Goal: Task Accomplishment & Management: Complete application form

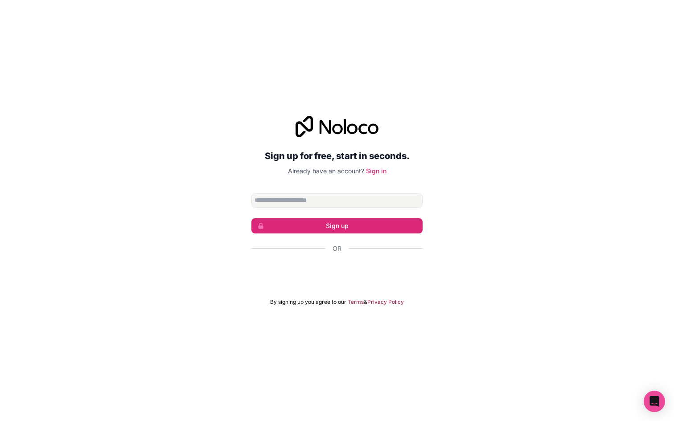
click at [297, 282] on div at bounding box center [336, 274] width 171 height 20
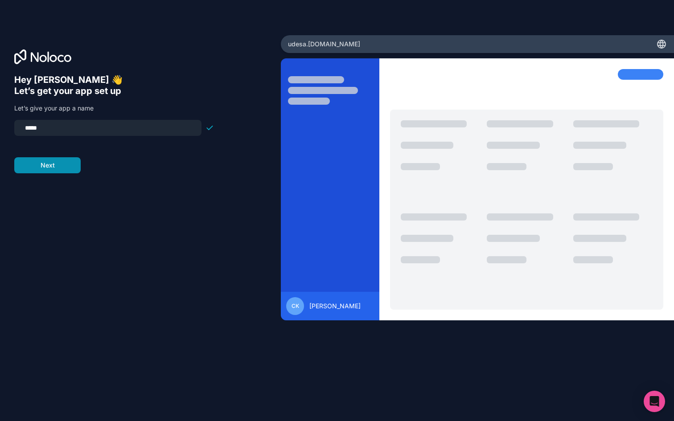
click at [42, 164] on button "Next" at bounding box center [47, 165] width 66 height 16
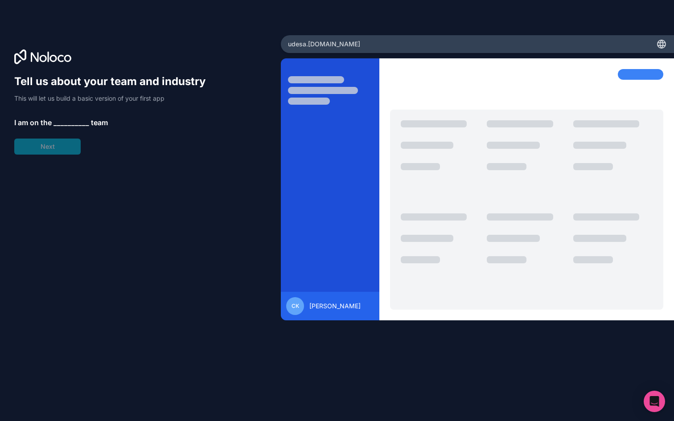
click at [69, 115] on div "Tell us about your team and industry This will let us build a basic version of …" at bounding box center [114, 114] width 200 height 80
click at [69, 120] on span "__________" at bounding box center [71, 122] width 36 height 11
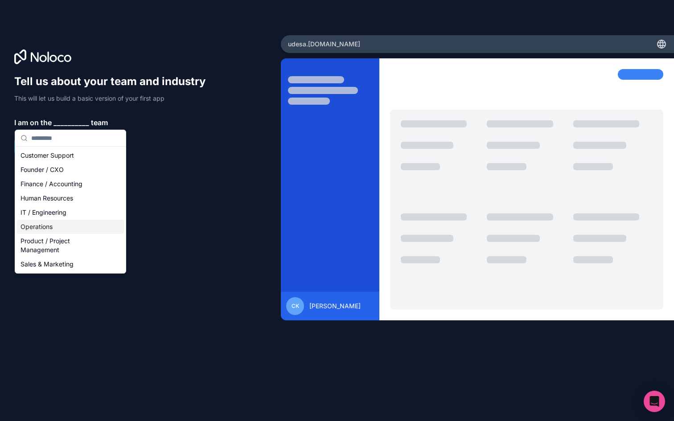
click at [44, 231] on div "Operations" at bounding box center [70, 227] width 107 height 14
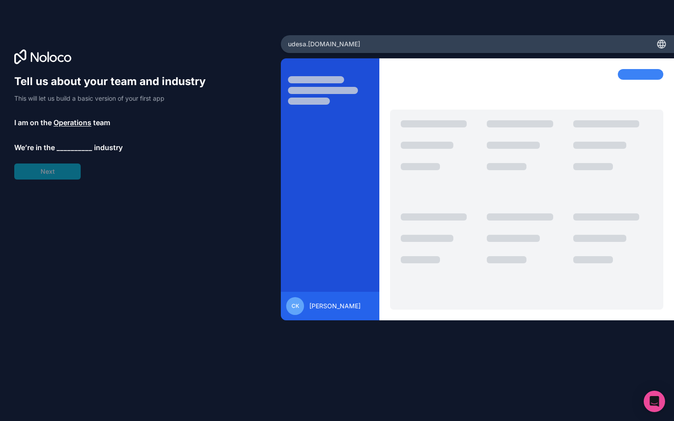
click at [77, 149] on span "__________" at bounding box center [75, 147] width 36 height 11
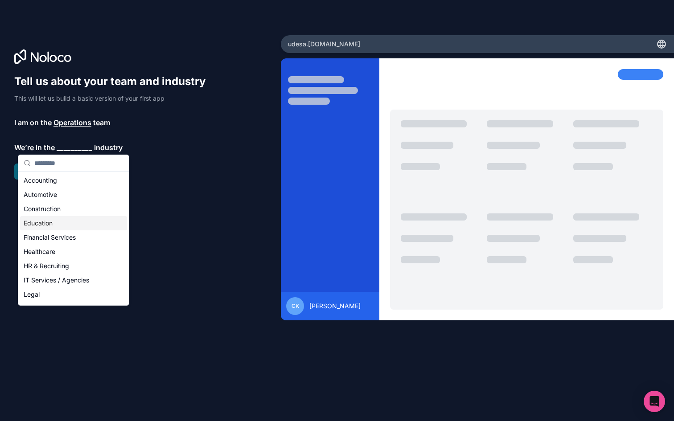
click at [40, 225] on div "Education" at bounding box center [73, 223] width 107 height 14
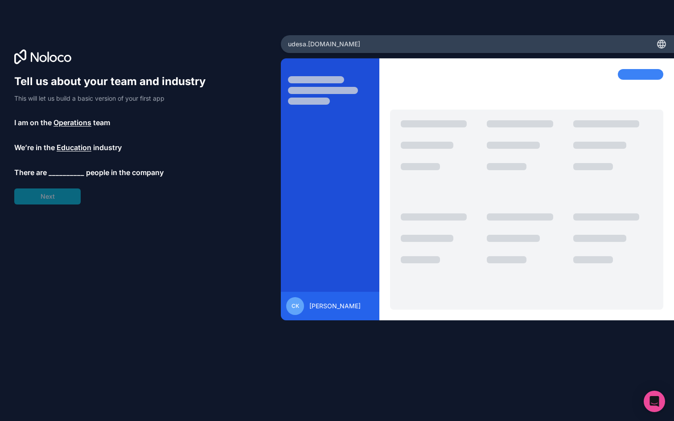
click at [63, 167] on span "__________" at bounding box center [67, 172] width 36 height 11
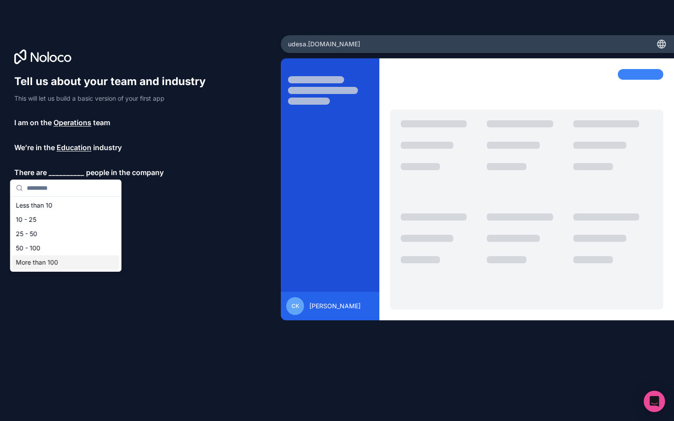
click at [47, 264] on div "More than 100" at bounding box center [65, 262] width 107 height 14
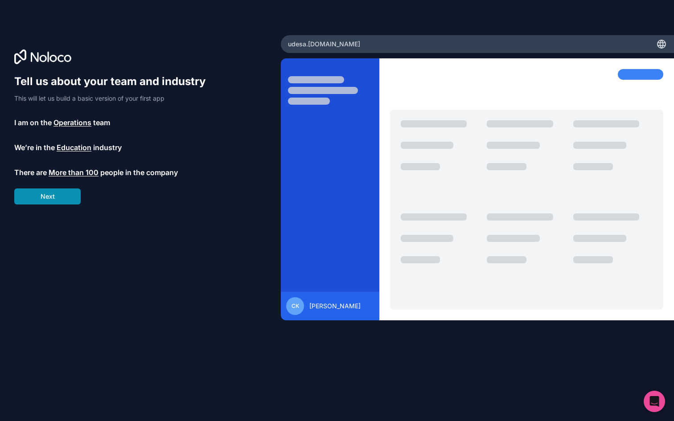
click at [49, 201] on button "Next" at bounding box center [47, 197] width 66 height 16
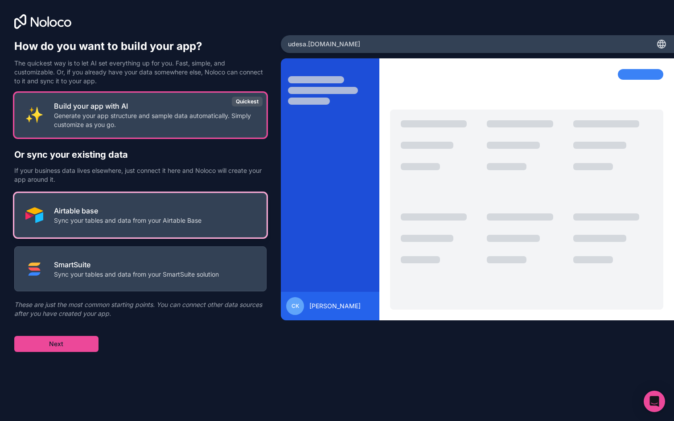
click at [130, 214] on p "Airtable base" at bounding box center [128, 210] width 148 height 11
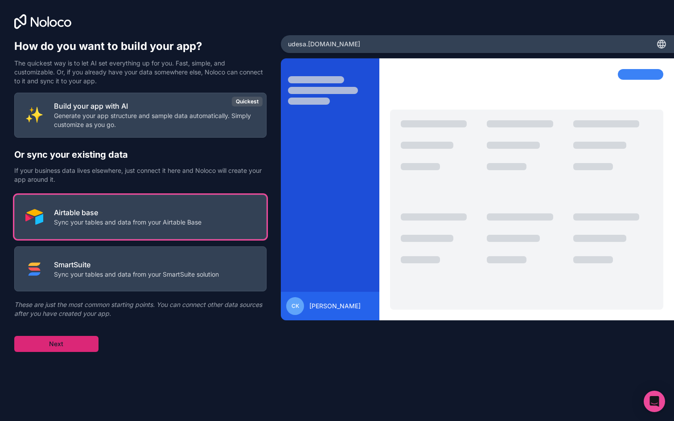
click at [73, 342] on button "Next" at bounding box center [56, 344] width 84 height 16
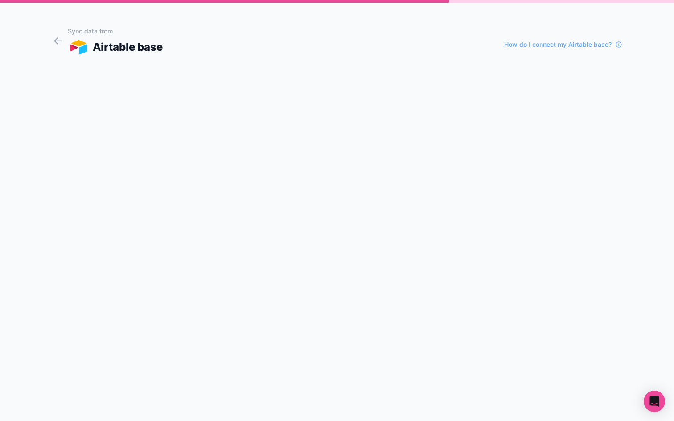
click at [301, 145] on form "Sync data from Airtable base How do I connect my Airtable base?" at bounding box center [337, 221] width 570 height 400
click at [560, 43] on span "How do I connect my Airtable base?" at bounding box center [557, 44] width 107 height 9
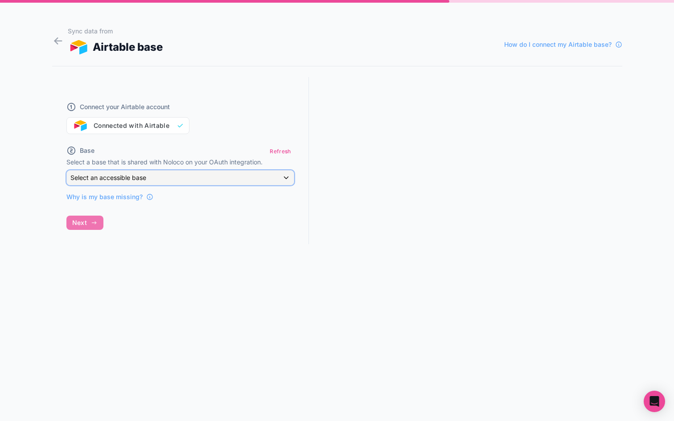
click at [135, 178] on span "Select an accessible base" at bounding box center [108, 178] width 76 height 8
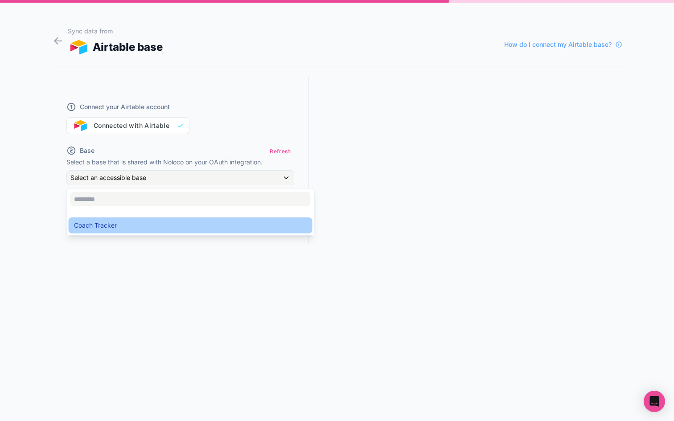
click at [115, 217] on div "Coach Tracker" at bounding box center [191, 225] width 244 height 16
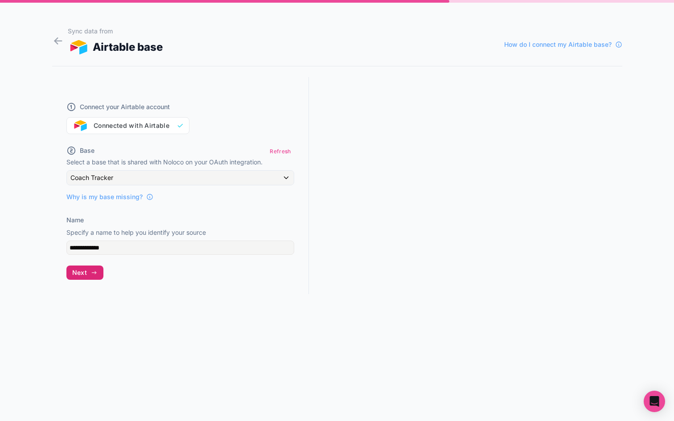
click at [89, 270] on button "Next" at bounding box center [84, 273] width 37 height 14
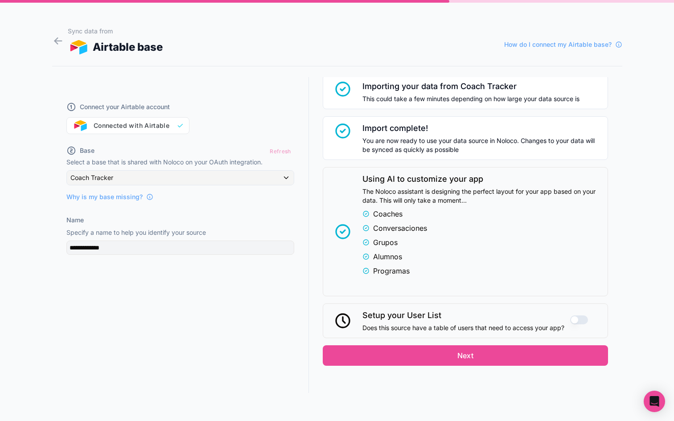
scroll to position [116, 0]
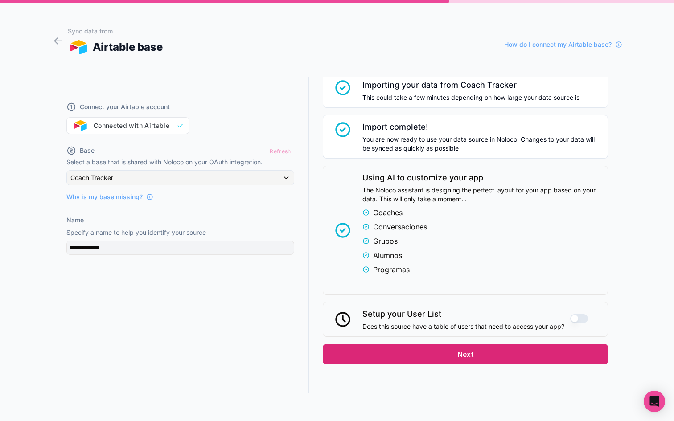
click at [484, 353] on button "Next" at bounding box center [465, 354] width 285 height 20
